Goal: Information Seeking & Learning: Learn about a topic

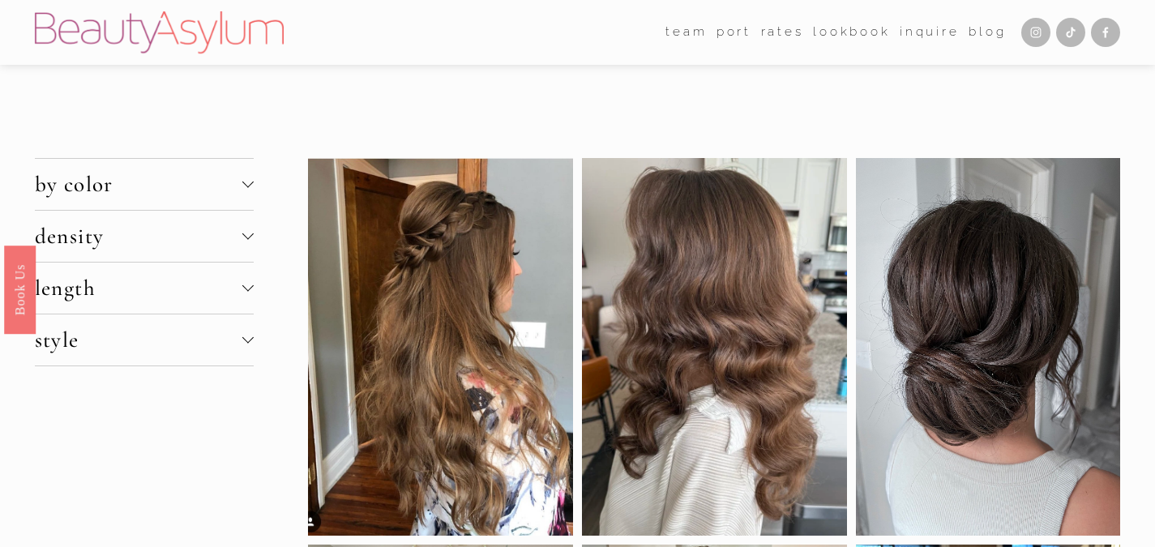
click at [140, 190] on span "by color" at bounding box center [139, 184] width 208 height 27
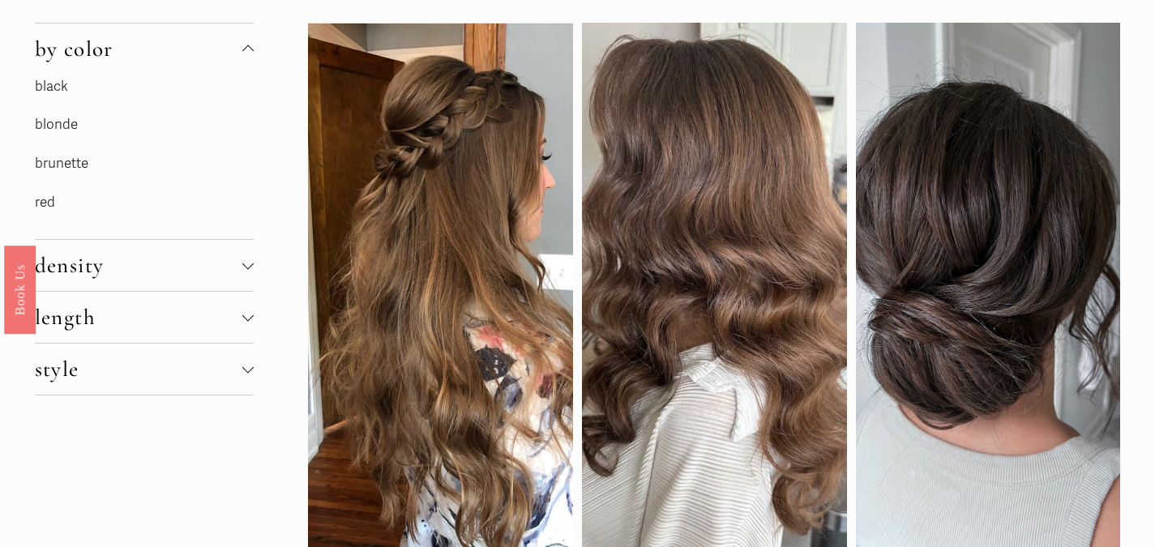
scroll to position [135, 0]
click at [52, 163] on link "brunette" at bounding box center [62, 164] width 54 height 17
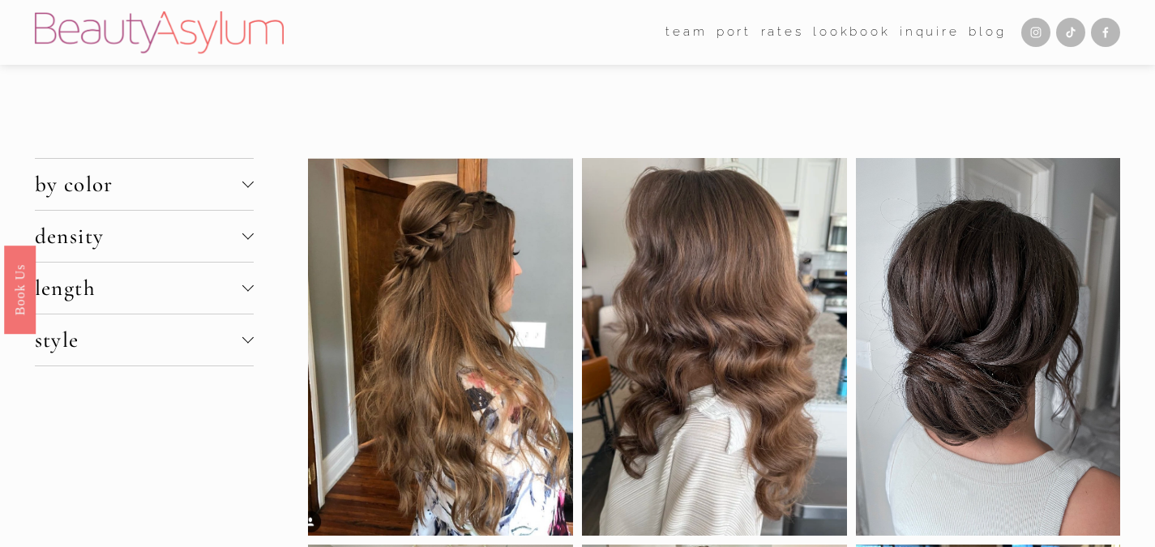
click at [181, 242] on span "density" at bounding box center [139, 236] width 208 height 27
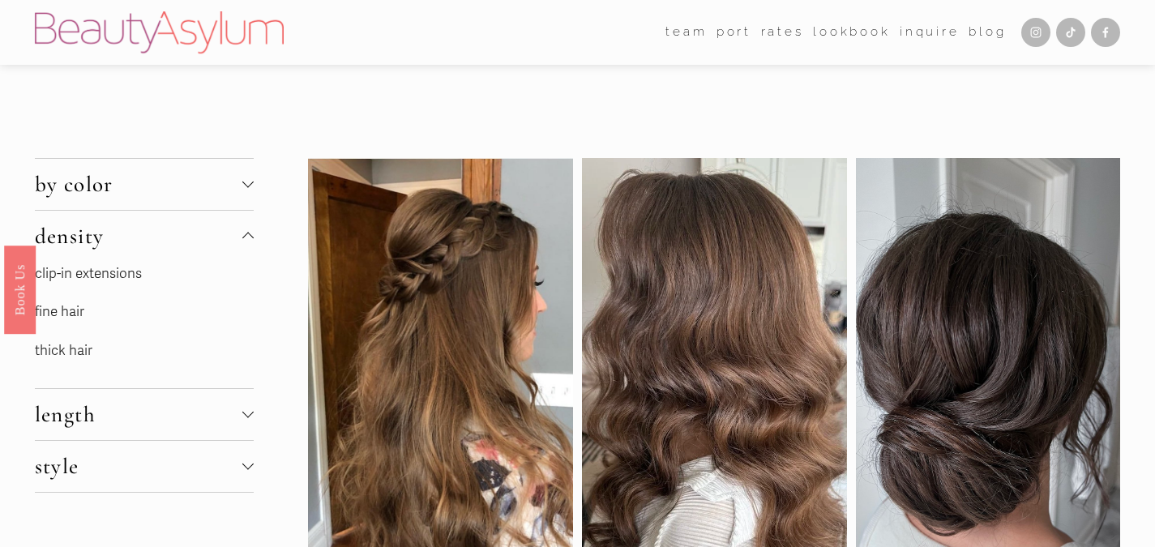
click at [54, 310] on link "fine hair" at bounding box center [59, 311] width 49 height 17
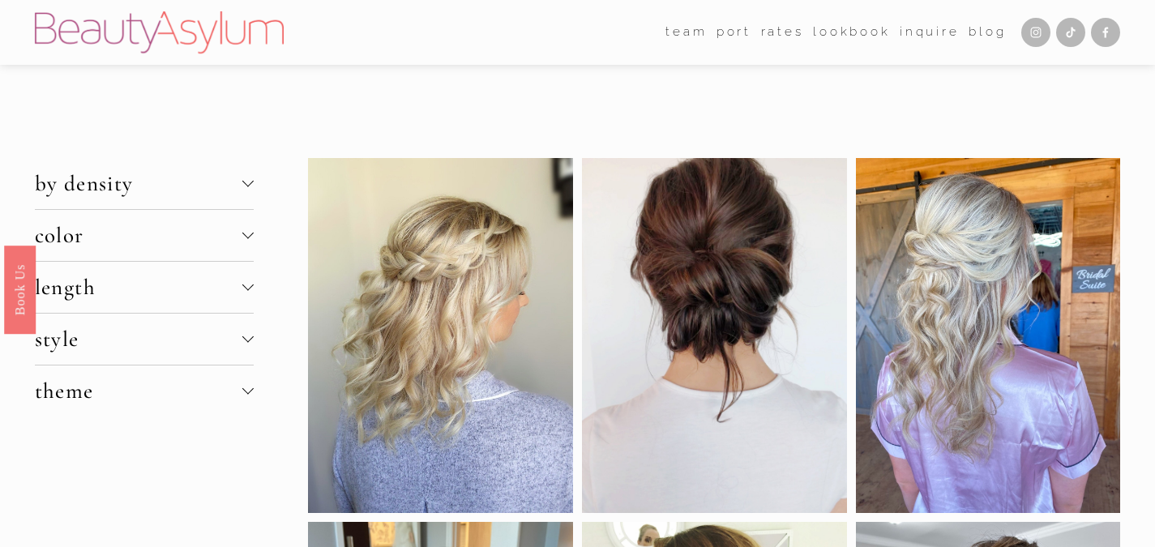
click at [195, 293] on span "length" at bounding box center [139, 287] width 208 height 27
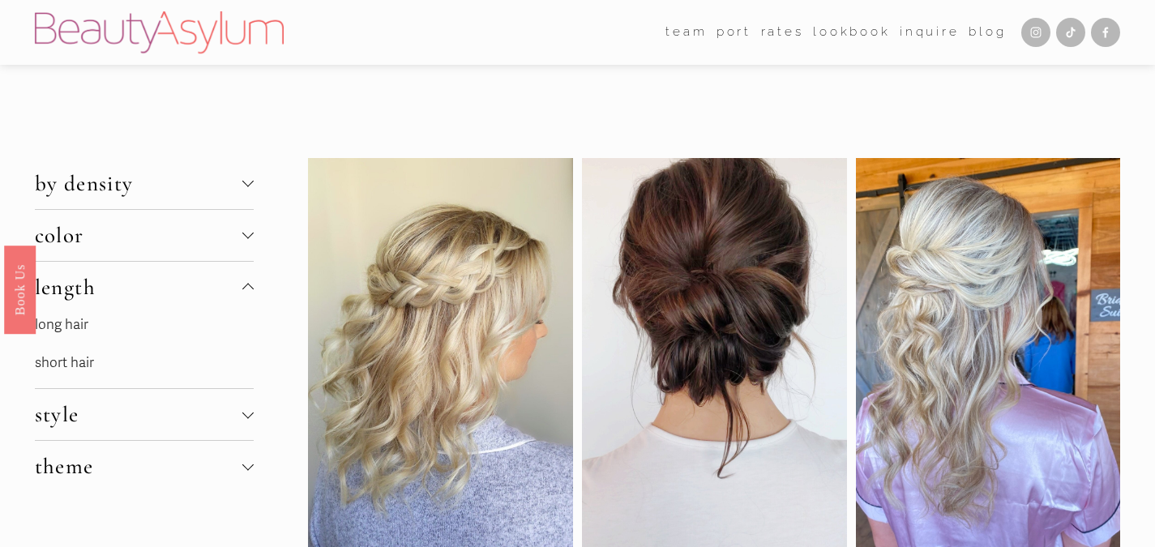
click at [244, 282] on div at bounding box center [247, 286] width 11 height 11
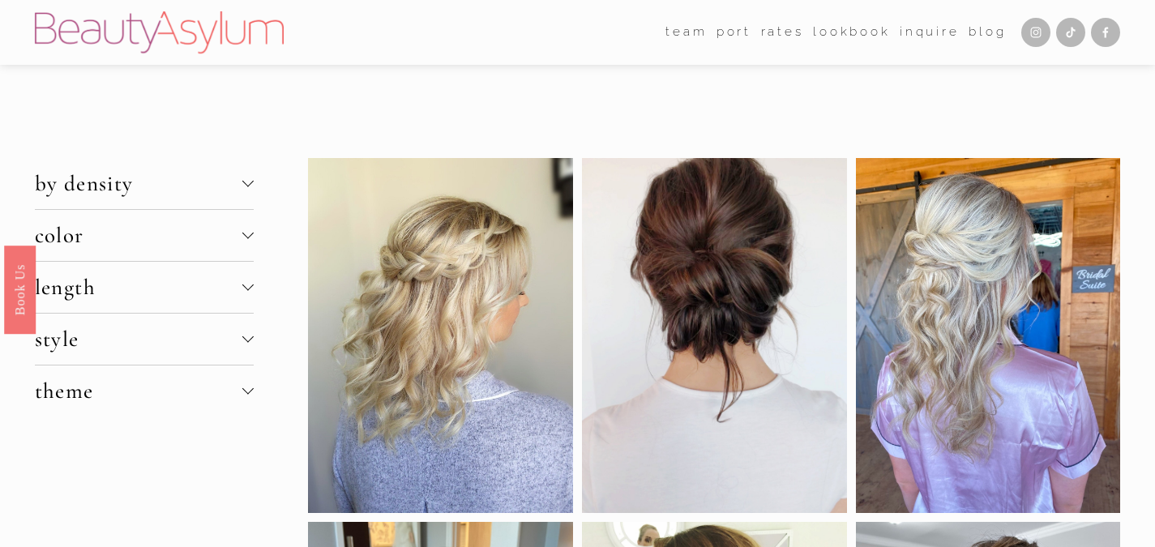
click at [238, 347] on span "style" at bounding box center [139, 339] width 208 height 27
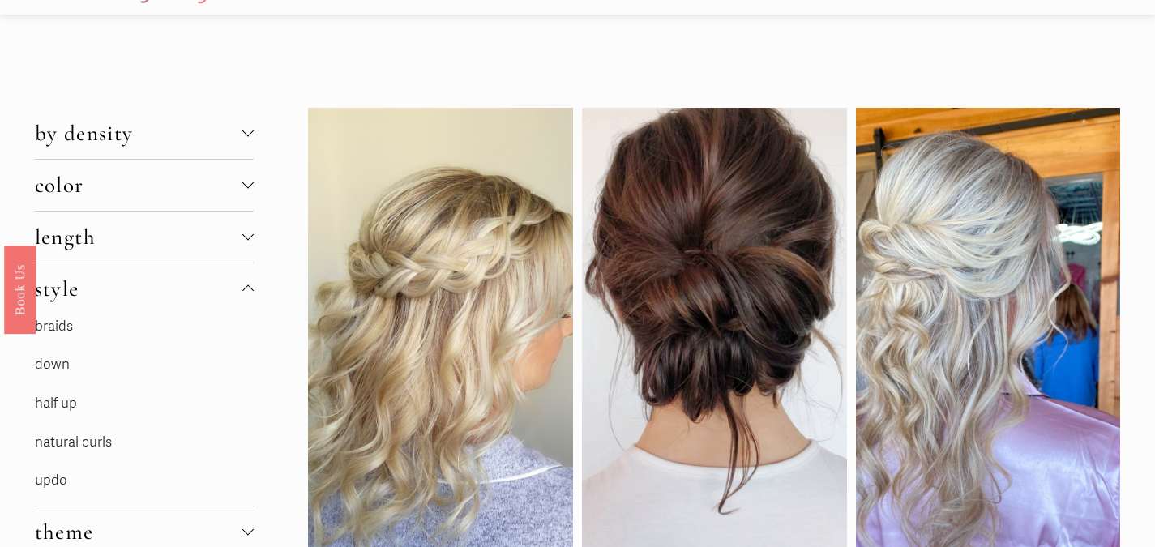
scroll to position [35, 0]
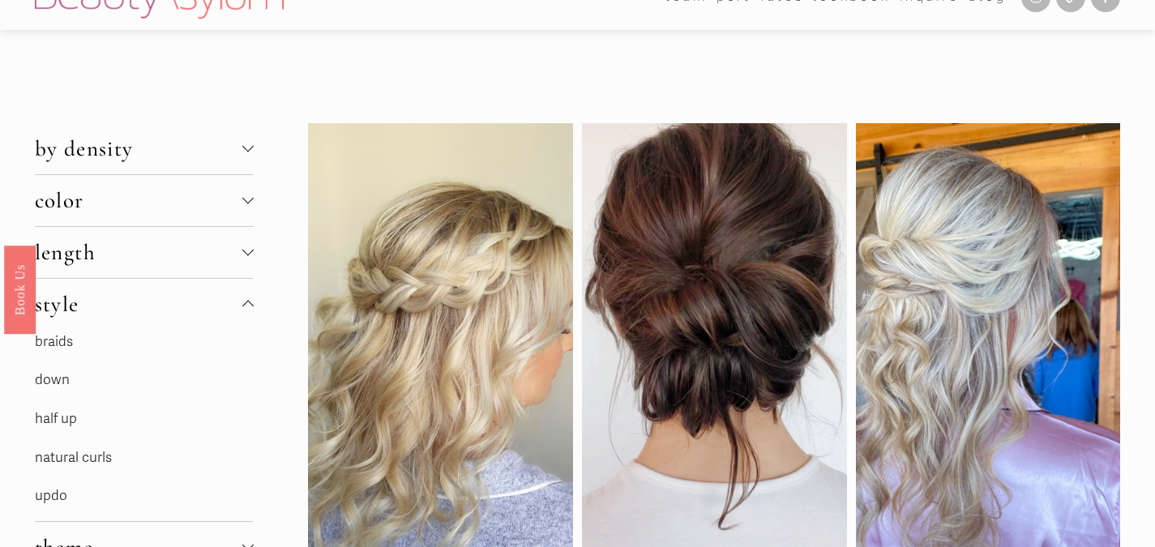
click at [246, 302] on div at bounding box center [247, 306] width 11 height 11
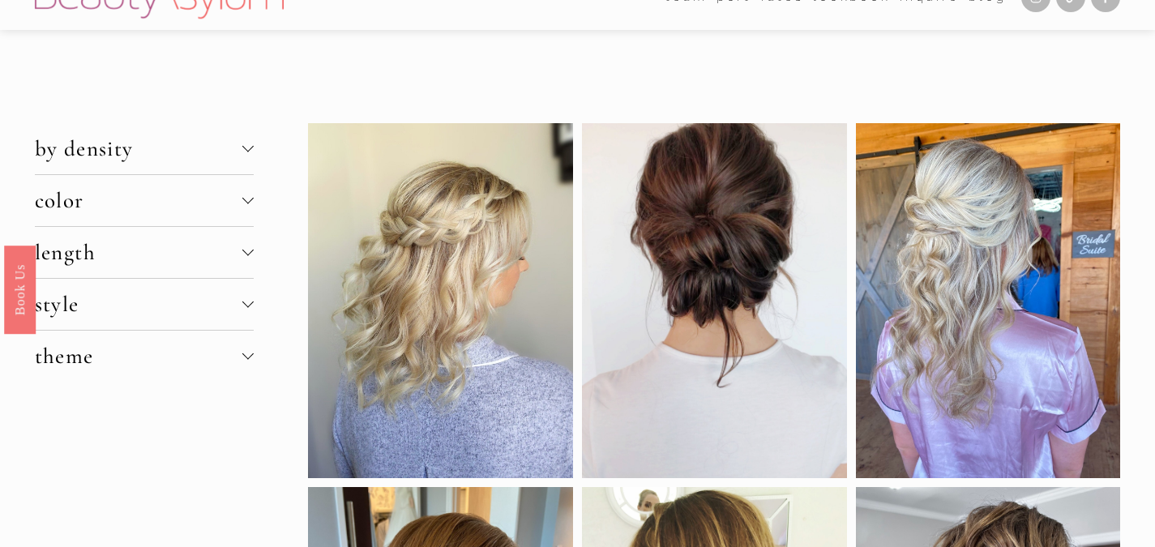
click at [246, 358] on div at bounding box center [247, 354] width 11 height 11
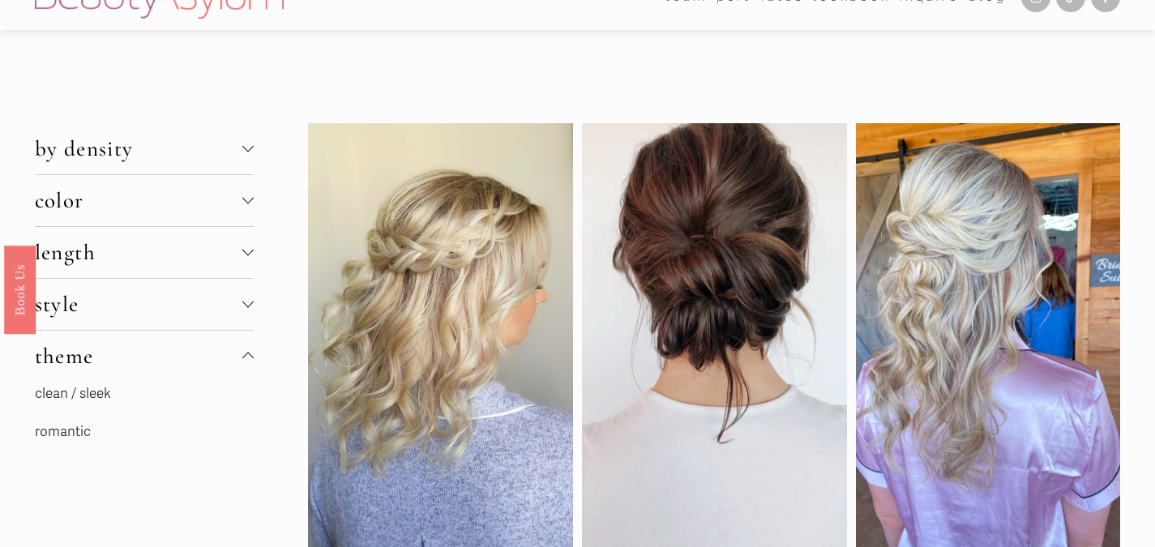
click at [246, 358] on div at bounding box center [247, 358] width 11 height 11
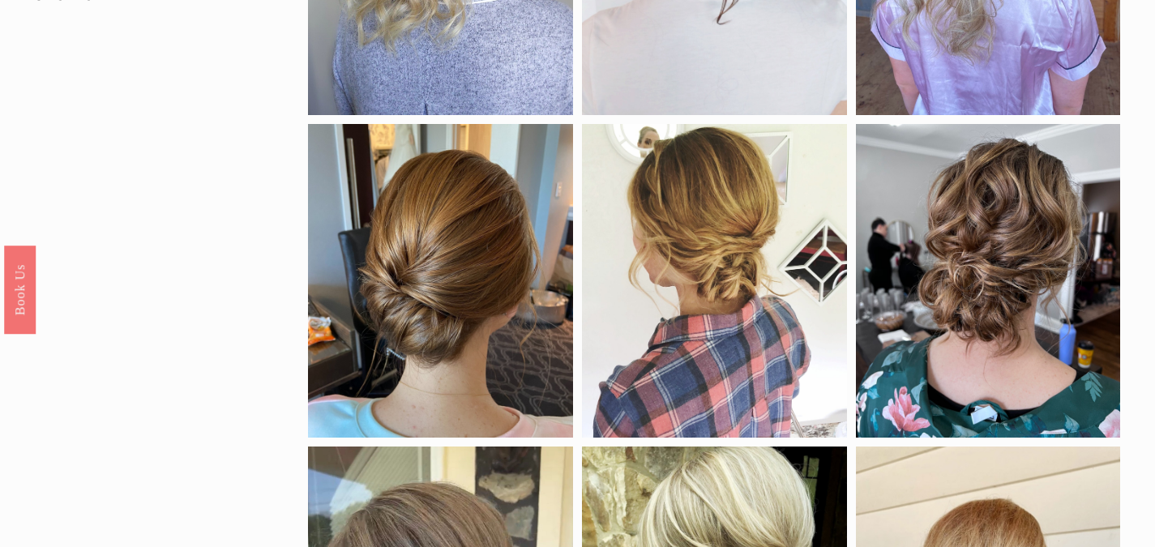
scroll to position [0, 0]
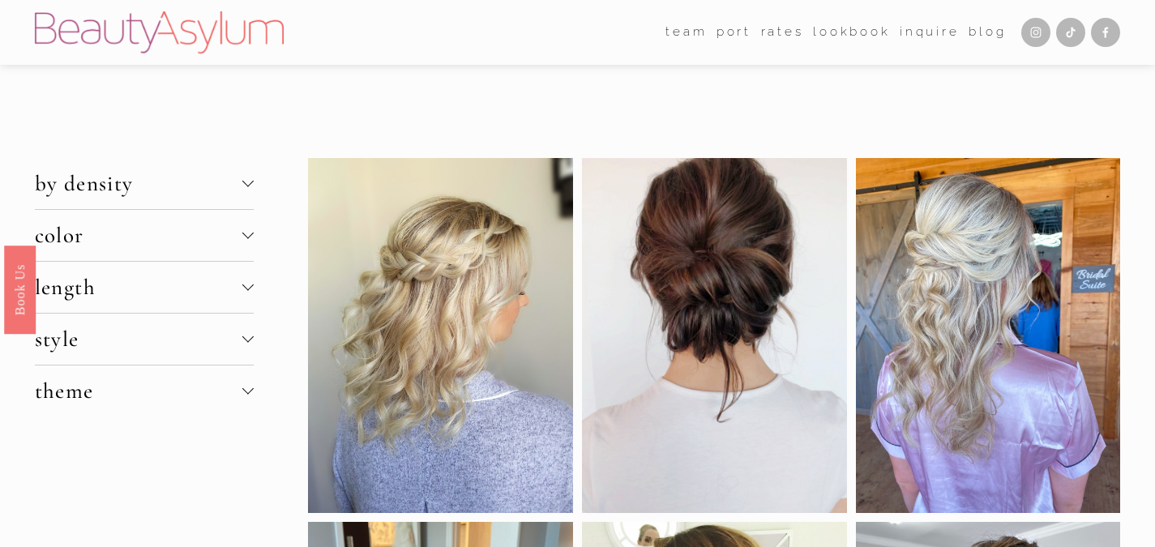
click at [240, 241] on span "color" at bounding box center [139, 235] width 208 height 27
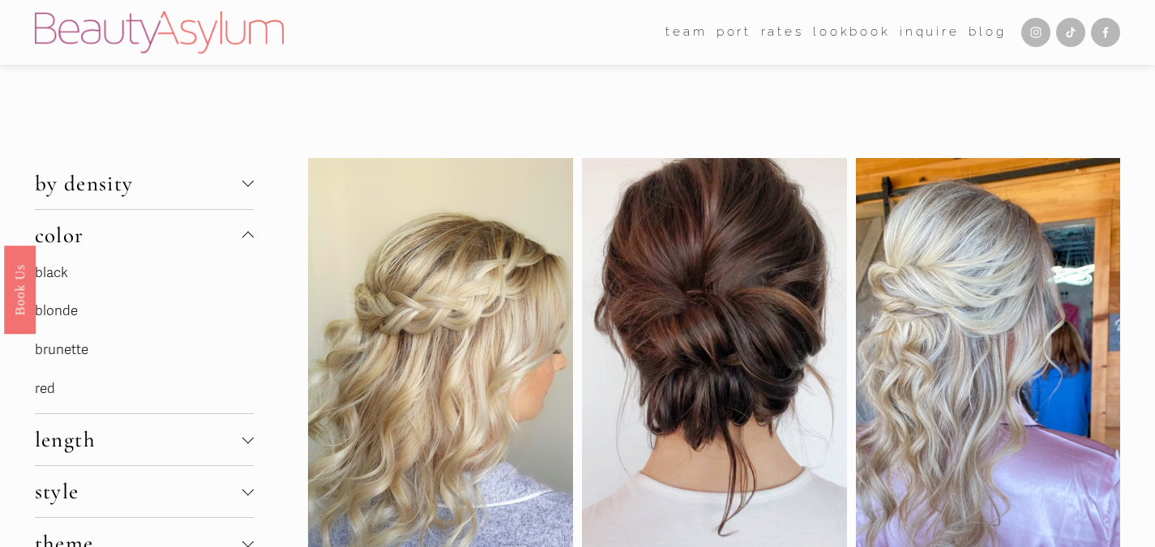
click at [56, 349] on link "brunette" at bounding box center [62, 349] width 54 height 17
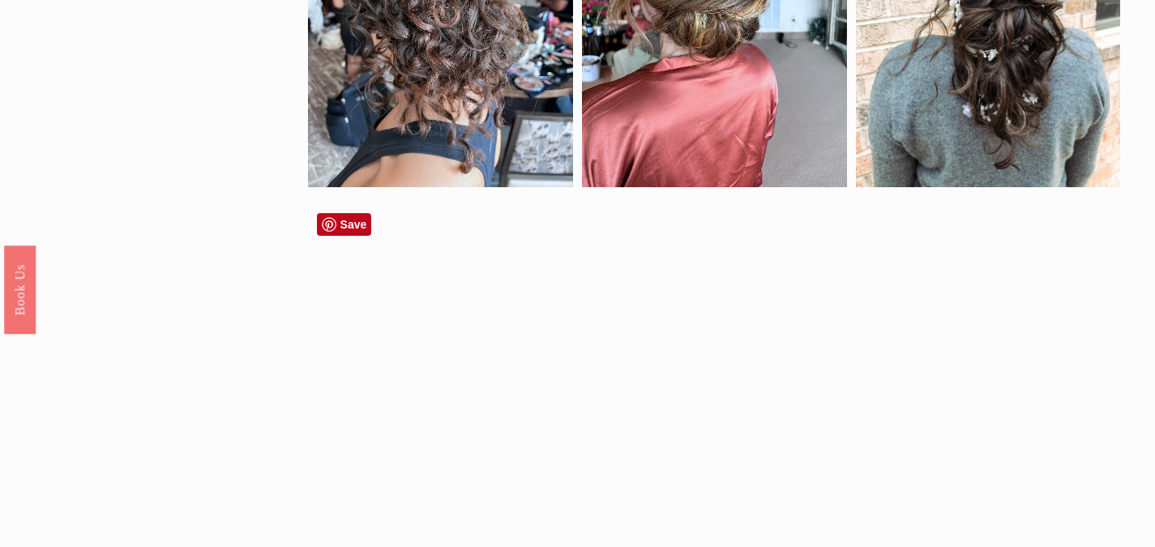
scroll to position [1214, 0]
